Goal: Task Accomplishment & Management: Manage account settings

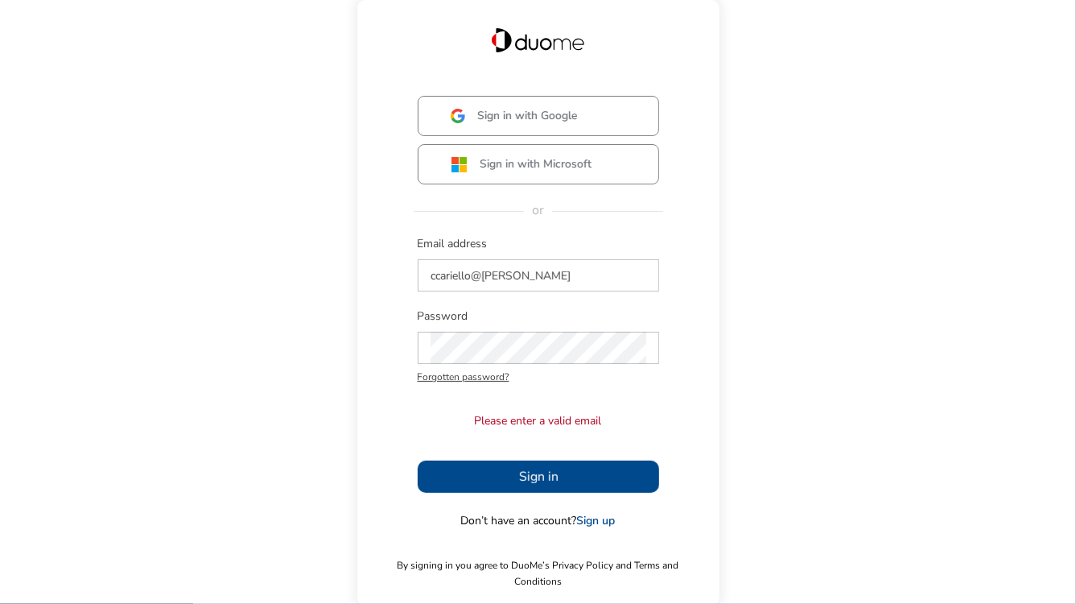
click at [388, 426] on div "Sign in with Google Sign in with Microsoft or Email address ccariello@[PERSON_N…" at bounding box center [538, 342] width 330 height 493
click at [406, 347] on div "Sign in with Google Sign in with Microsoft or Email address ccariello@[PERSON_N…" at bounding box center [538, 342] width 330 height 493
click at [524, 476] on span "Sign in" at bounding box center [537, 476] width 39 height 19
click at [515, 481] on button "Sign in" at bounding box center [538, 476] width 241 height 32
click at [569, 286] on input "ccariello@[PERSON_NAME]" at bounding box center [539, 275] width 216 height 32
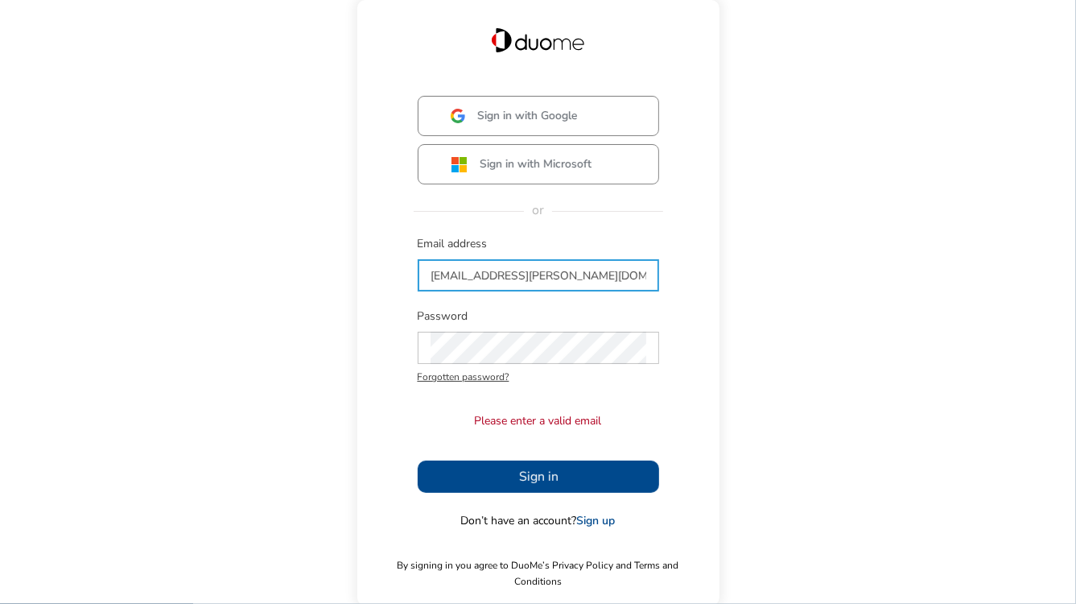
type input "[EMAIL_ADDRESS][PERSON_NAME][DOMAIN_NAME]"
click at [546, 486] on span "Sign in" at bounding box center [537, 476] width 39 height 19
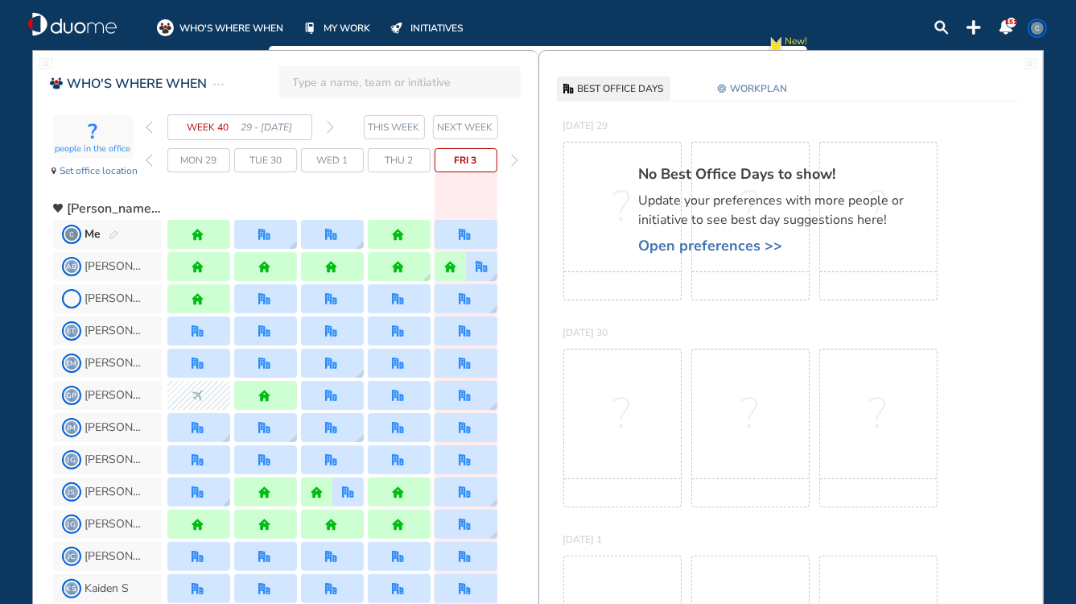
click at [298, 80] on input "search" at bounding box center [405, 81] width 224 height 35
